Goal: Check status: Check status

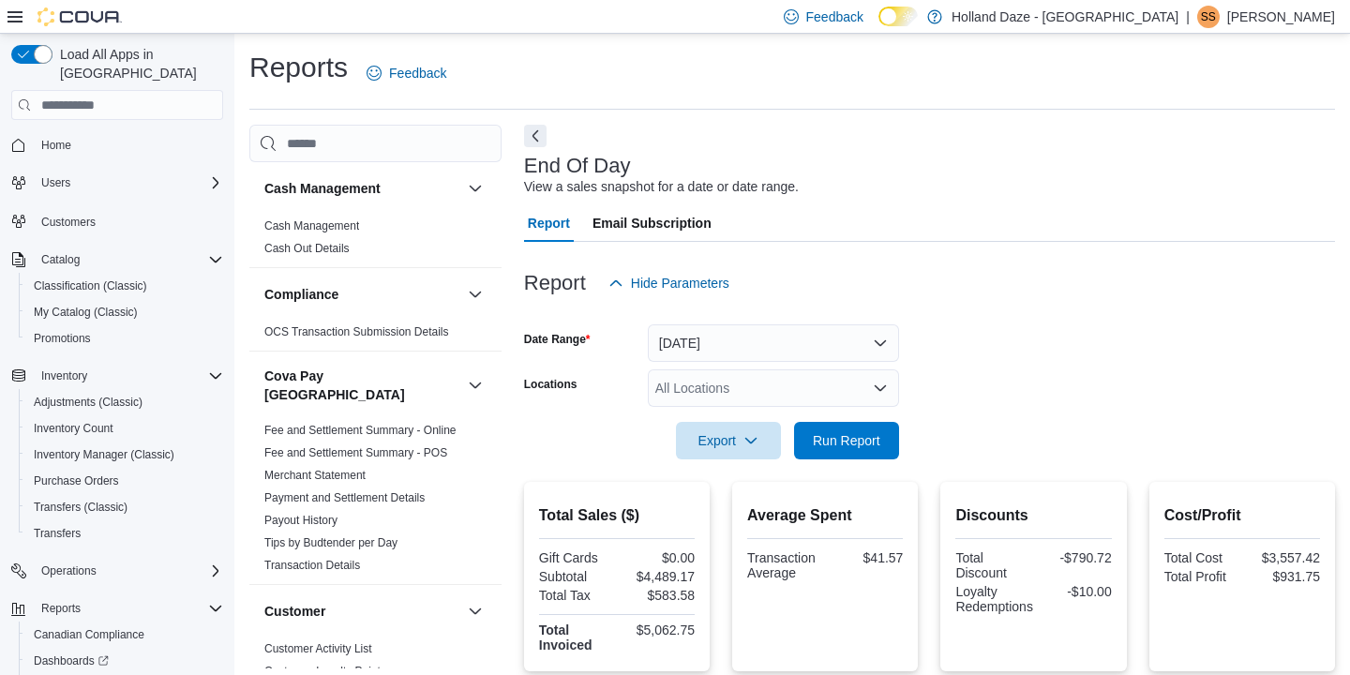
scroll to position [254, 0]
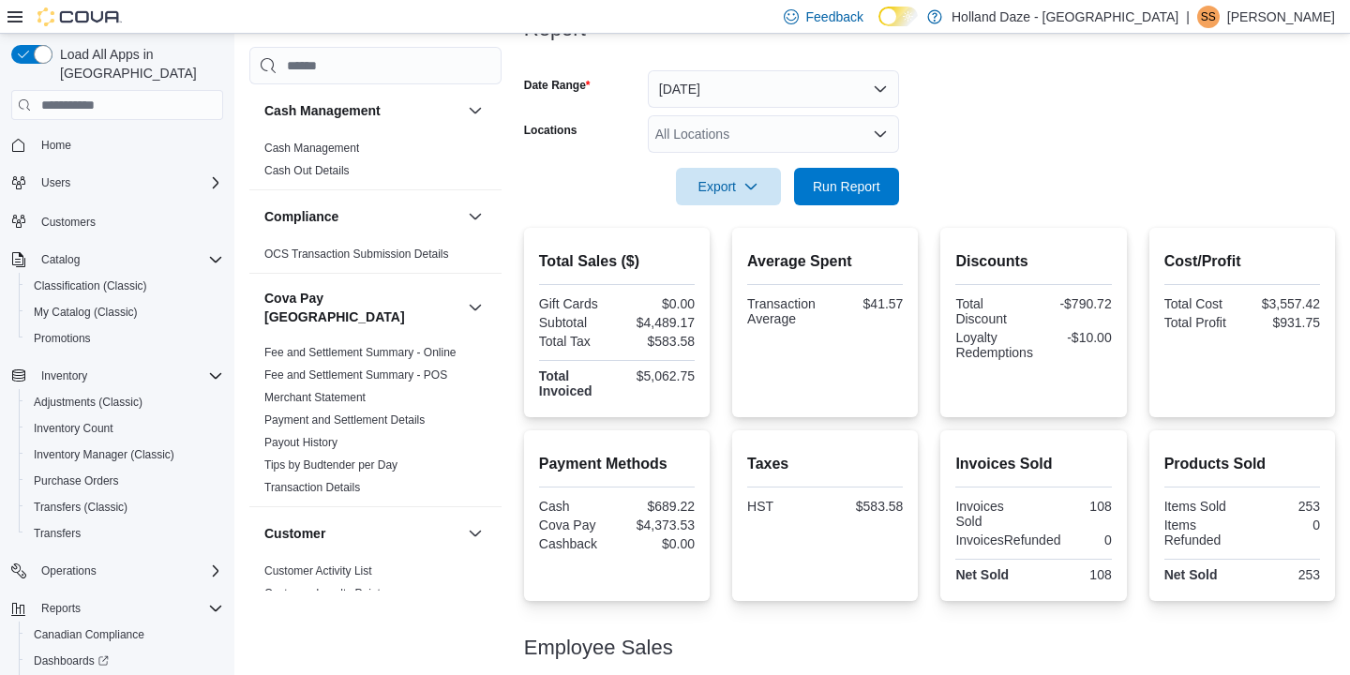
click at [875, 136] on icon "Open list of options" at bounding box center [880, 134] width 15 height 15
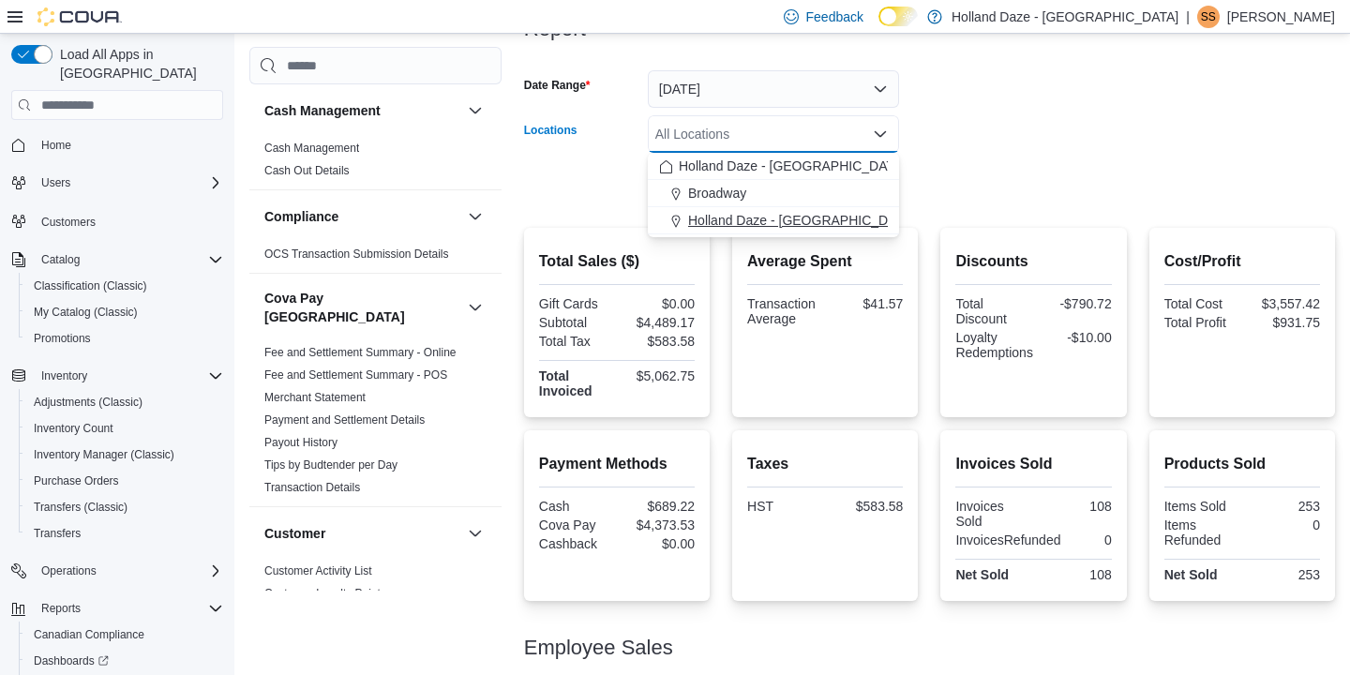
click at [806, 220] on span "Holland Daze - [GEOGRAPHIC_DATA]" at bounding box center [801, 220] width 227 height 19
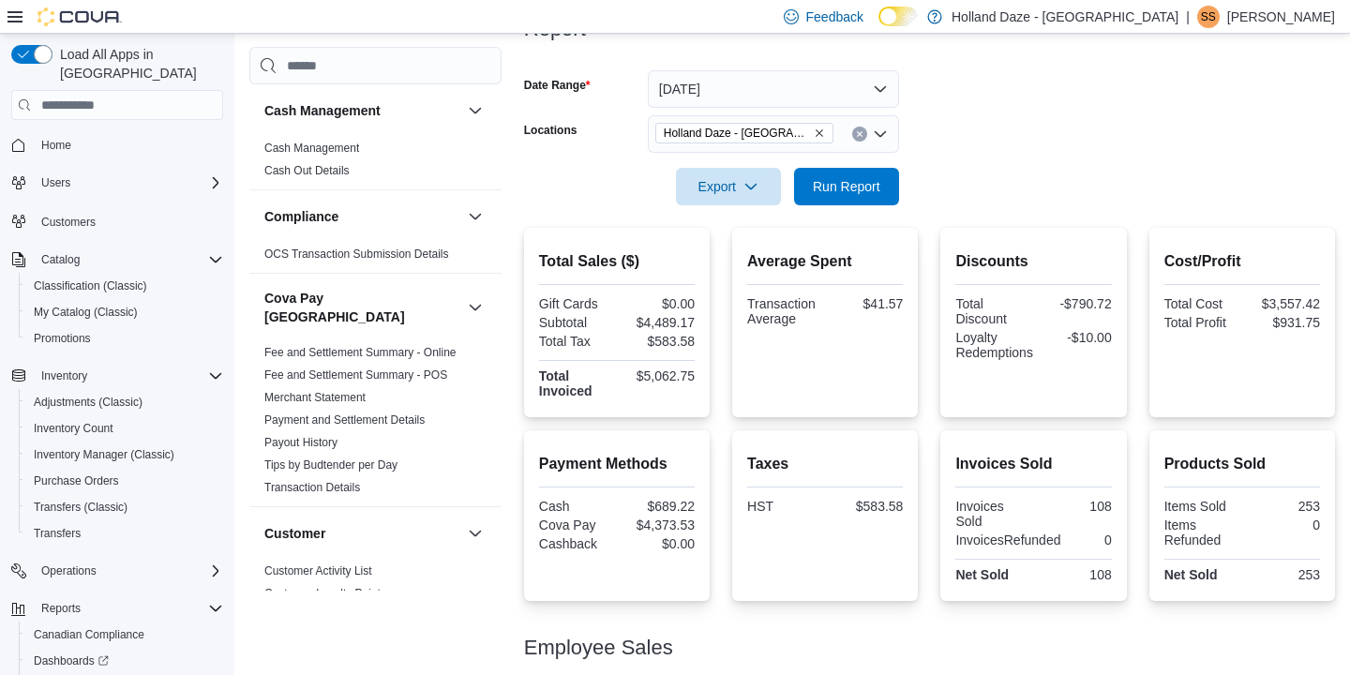
click at [965, 169] on form "Date Range [DATE] Locations [GEOGRAPHIC_DATA] [GEOGRAPHIC_DATA] - [GEOGRAPHIC_D…" at bounding box center [929, 127] width 811 height 158
click at [872, 188] on span "Run Report" at bounding box center [847, 185] width 68 height 19
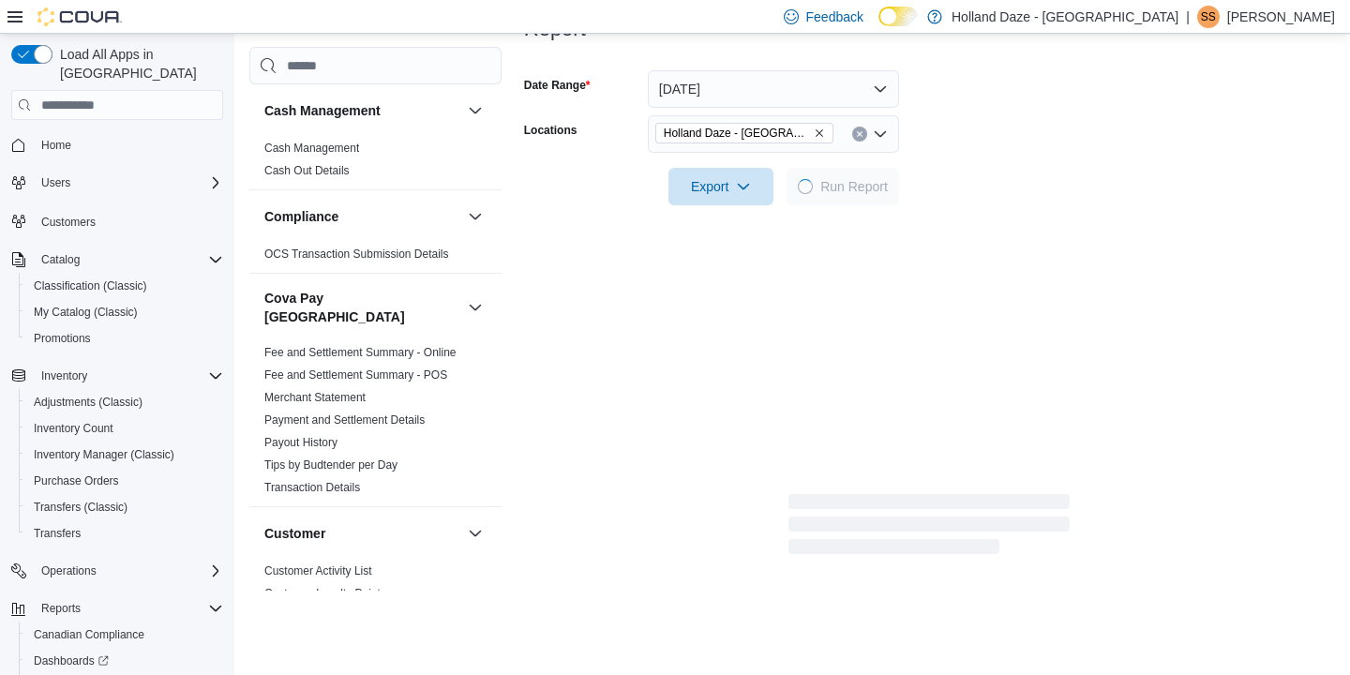
click at [1043, 120] on form "Date Range [DATE] Locations [GEOGRAPHIC_DATA] [GEOGRAPHIC_DATA] - [GEOGRAPHIC_D…" at bounding box center [929, 127] width 811 height 158
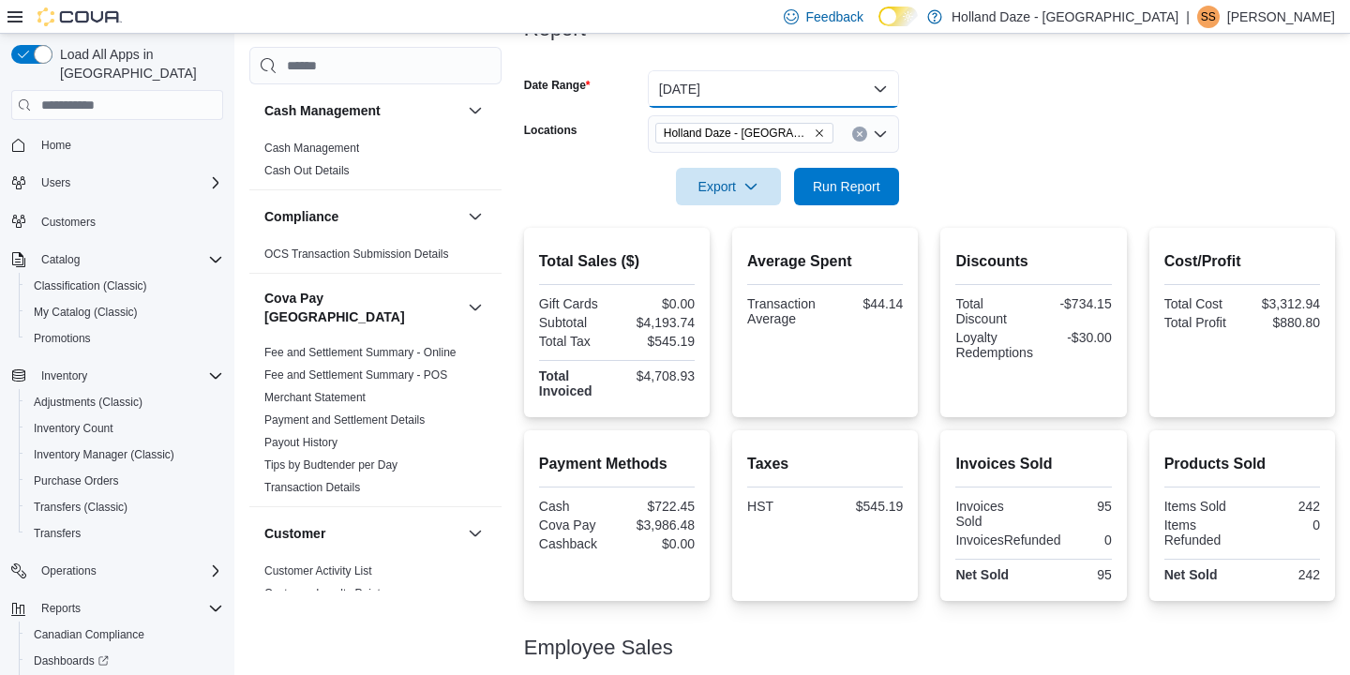
click at [883, 89] on button "[DATE]" at bounding box center [773, 89] width 251 height 38
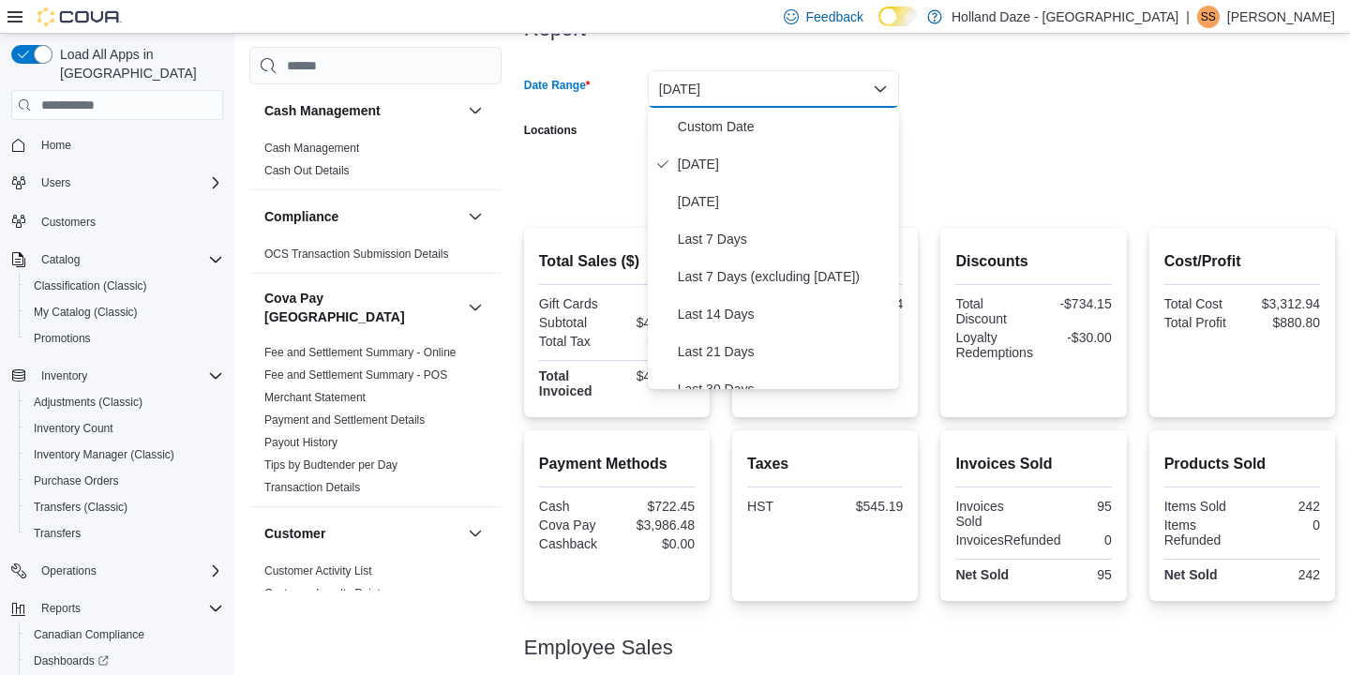
click at [979, 111] on form "Date Range [DATE] Locations [GEOGRAPHIC_DATA] [GEOGRAPHIC_DATA] - [GEOGRAPHIC_D…" at bounding box center [929, 127] width 811 height 158
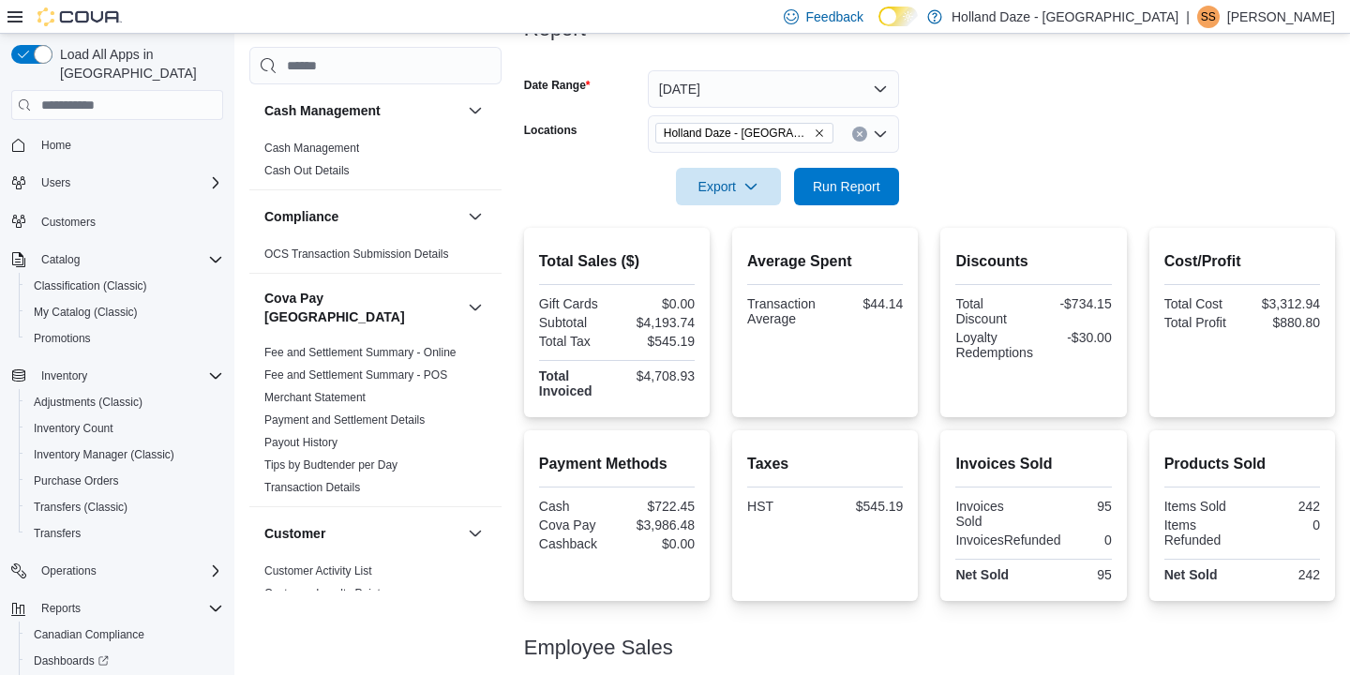
click at [860, 134] on icon "Clear input" at bounding box center [860, 134] width 8 height 8
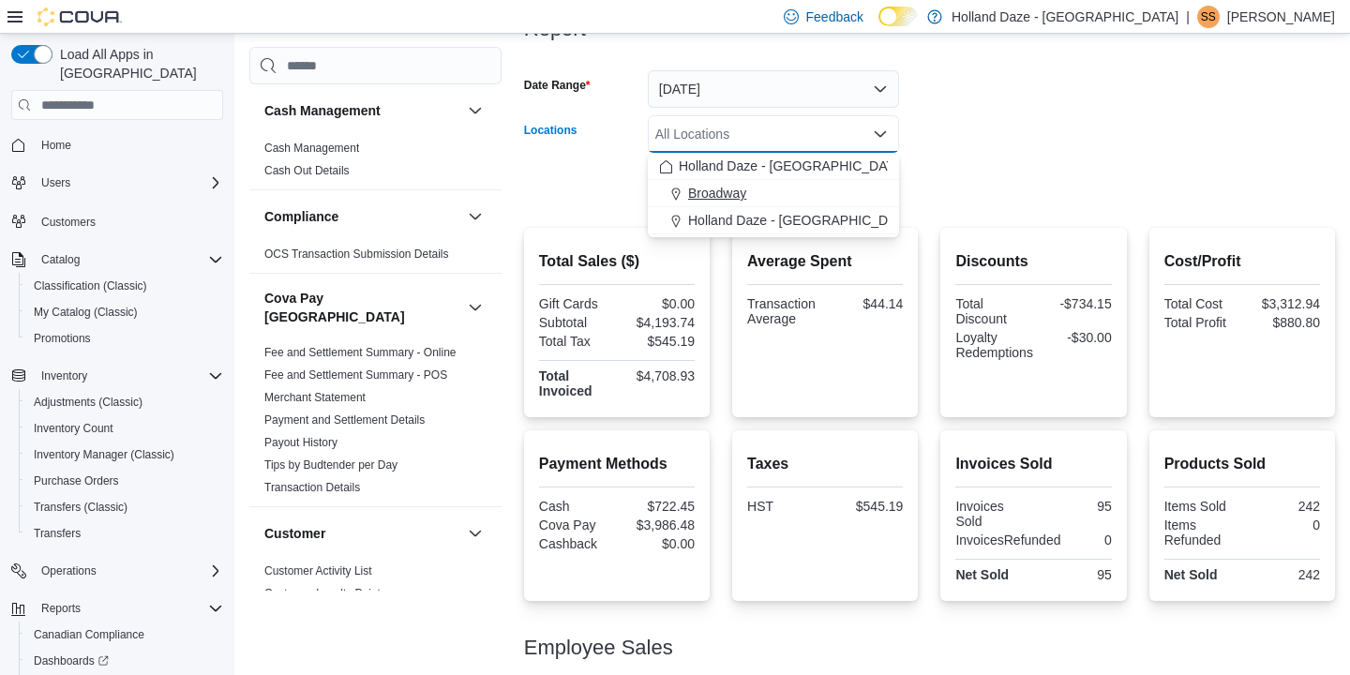
click at [793, 186] on div "Broadway" at bounding box center [773, 193] width 229 height 19
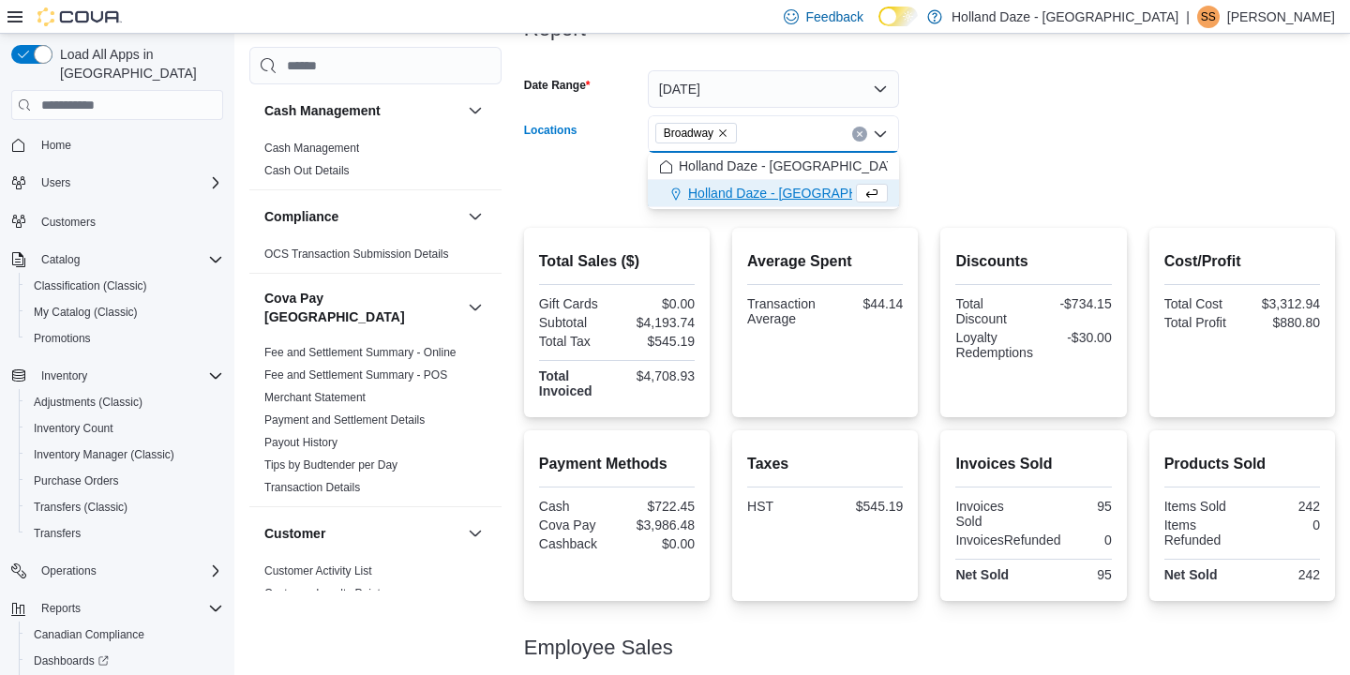
click at [971, 153] on div at bounding box center [929, 160] width 811 height 15
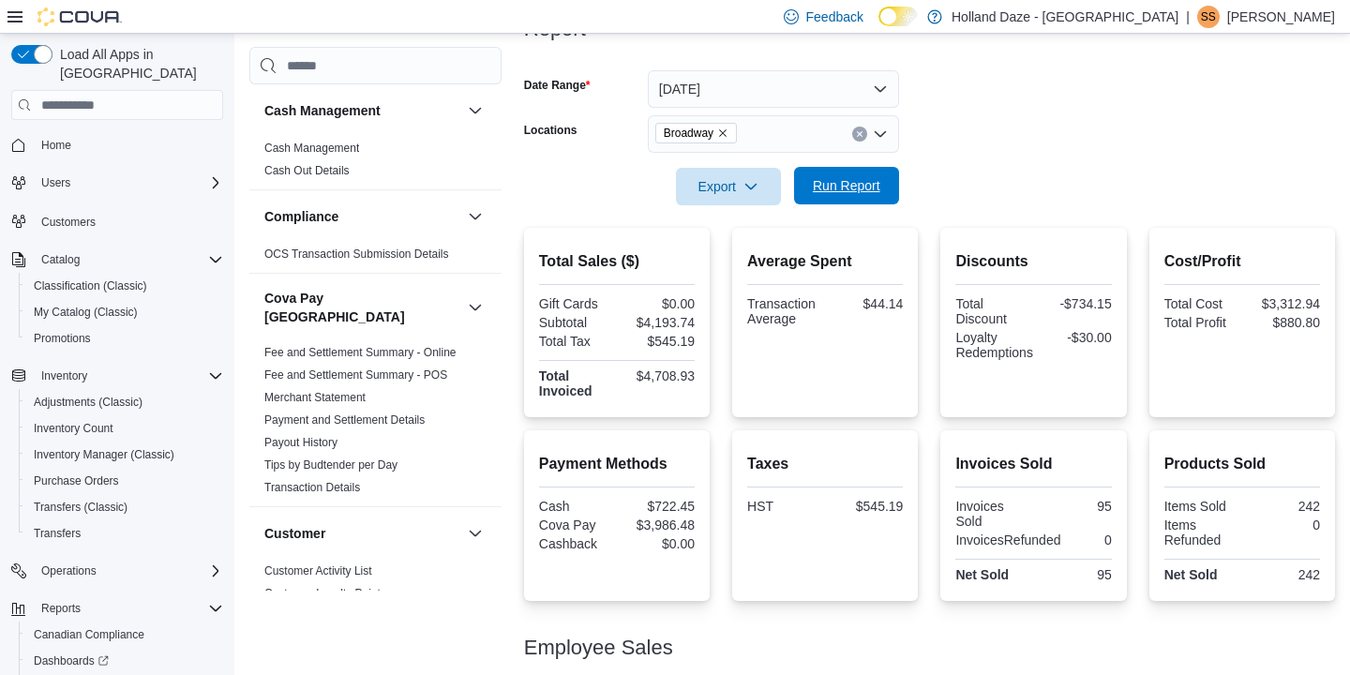
click at [891, 172] on button "Run Report" at bounding box center [846, 186] width 105 height 38
click at [860, 141] on button "Clear input" at bounding box center [859, 134] width 15 height 15
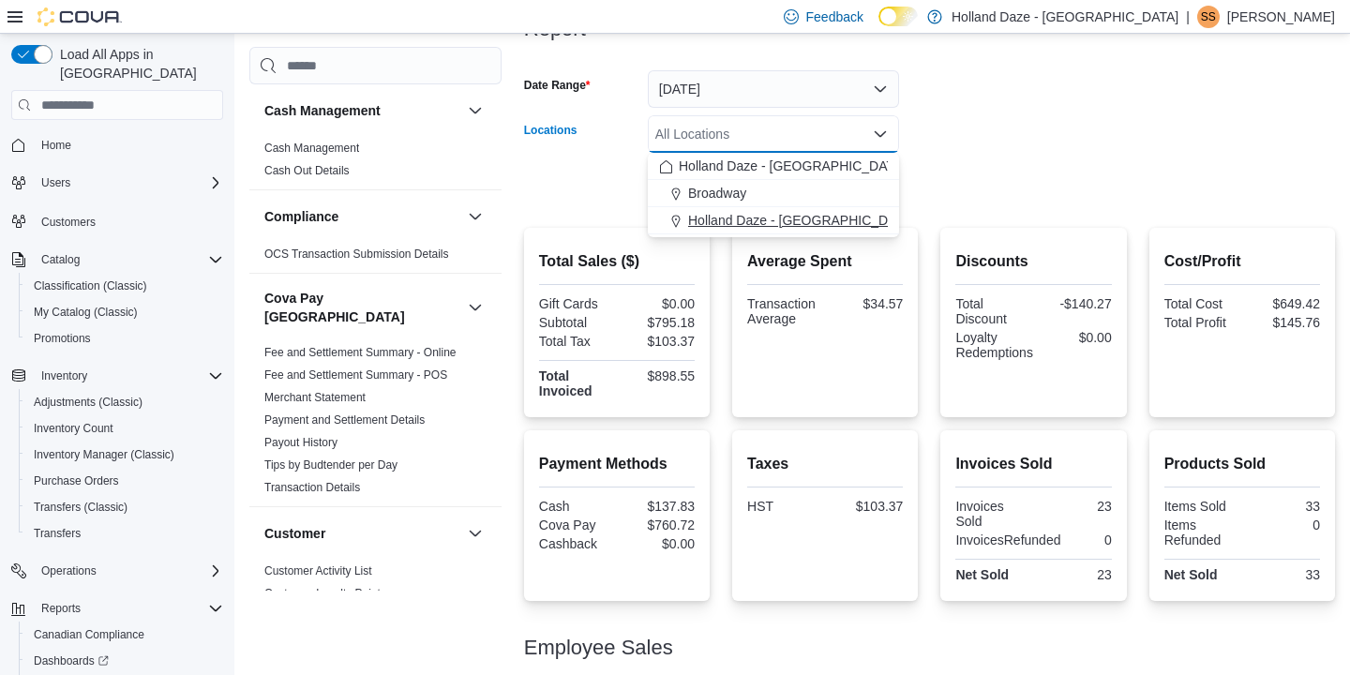
click at [807, 218] on span "Holland Daze - [GEOGRAPHIC_DATA]" at bounding box center [801, 220] width 227 height 19
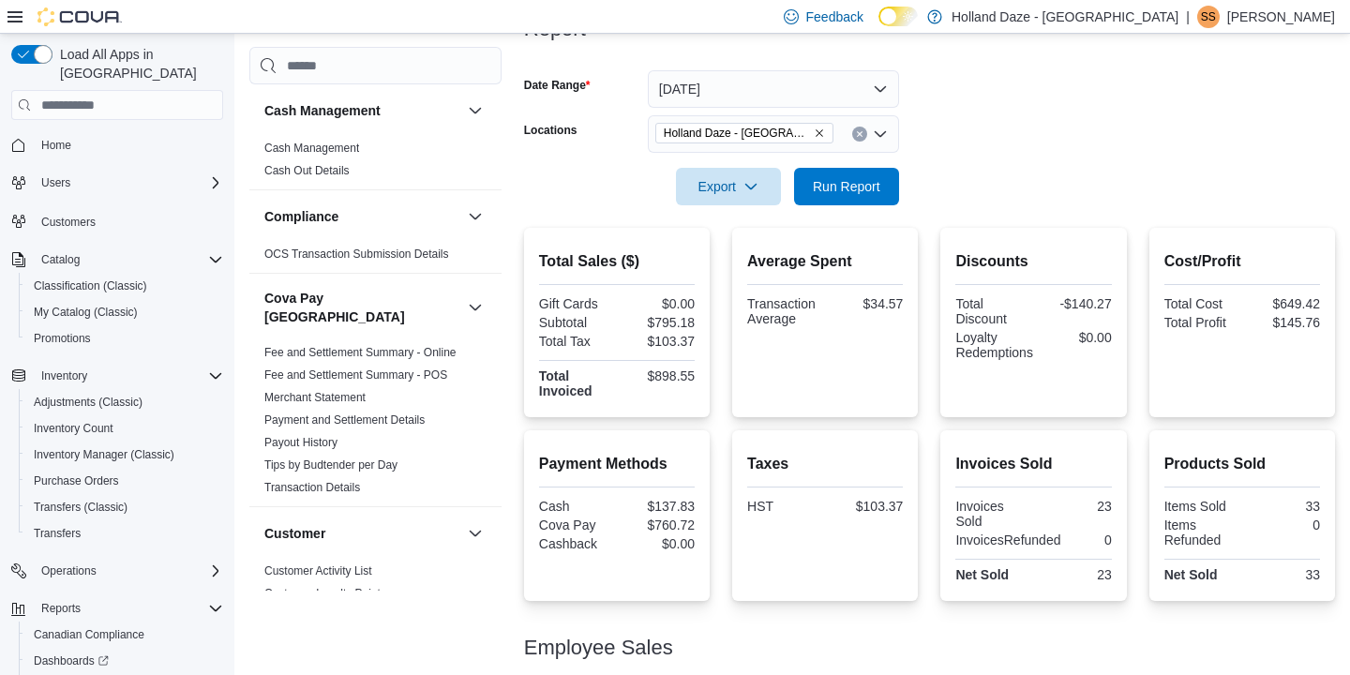
click at [979, 150] on form "Date Range [DATE] Locations [GEOGRAPHIC_DATA] [GEOGRAPHIC_DATA] - [GEOGRAPHIC_D…" at bounding box center [929, 127] width 811 height 158
click at [865, 193] on span "Run Report" at bounding box center [847, 185] width 68 height 19
click at [1032, 134] on form "Date Range [DATE] Locations [GEOGRAPHIC_DATA] [GEOGRAPHIC_DATA] - [GEOGRAPHIC_D…" at bounding box center [929, 127] width 811 height 158
